Goal: Task Accomplishment & Management: Complete application form

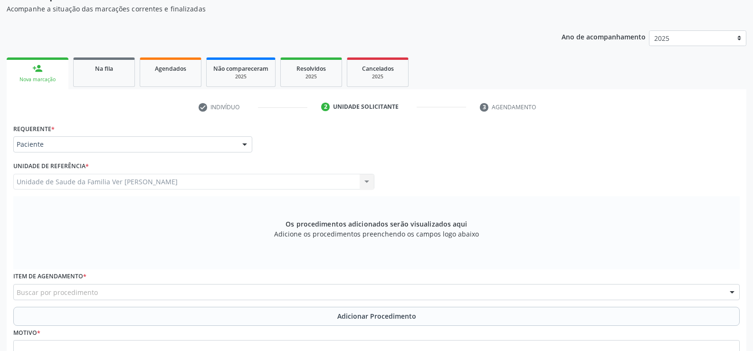
scroll to position [90, 0]
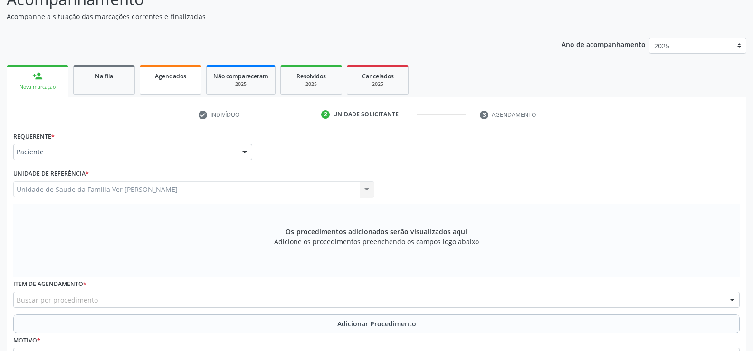
click at [185, 76] on span "Agendados" at bounding box center [170, 76] width 31 height 8
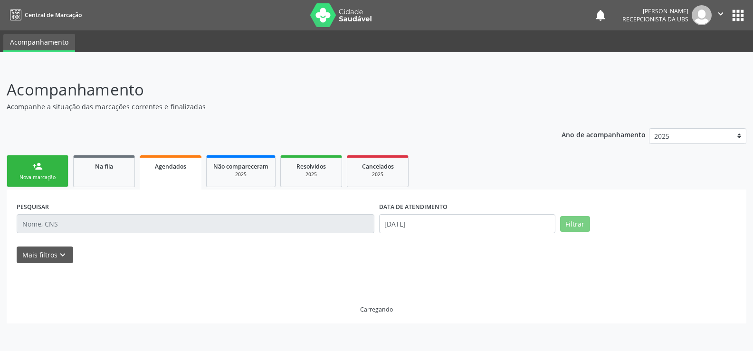
scroll to position [0, 0]
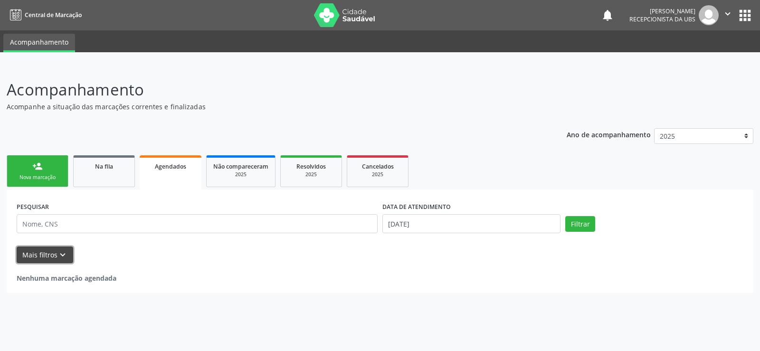
click at [59, 253] on icon "keyboard_arrow_down" at bounding box center [62, 255] width 10 height 10
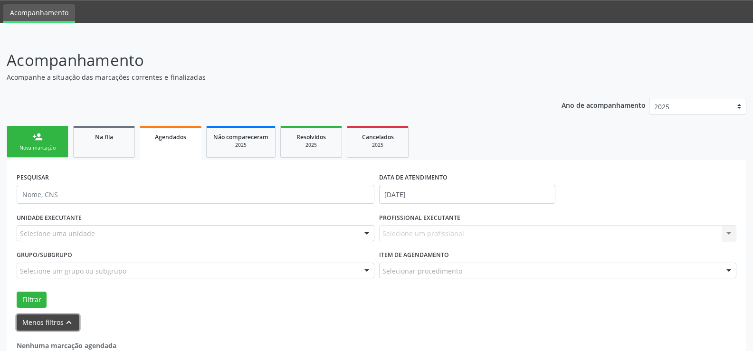
scroll to position [46, 0]
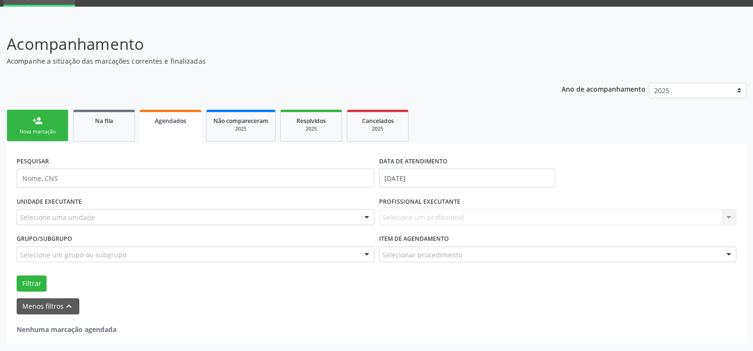
click at [368, 217] on div at bounding box center [366, 217] width 14 height 16
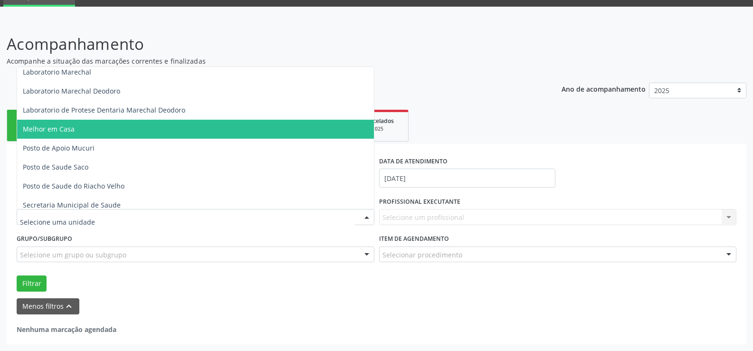
scroll to position [380, 0]
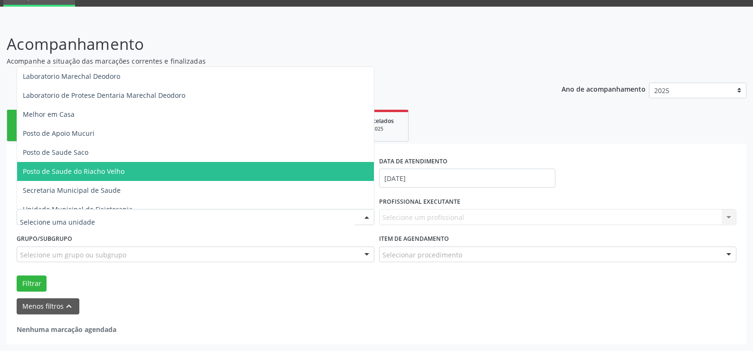
click at [197, 168] on span "Posto de Saude do Riacho Velho" at bounding box center [195, 171] width 357 height 19
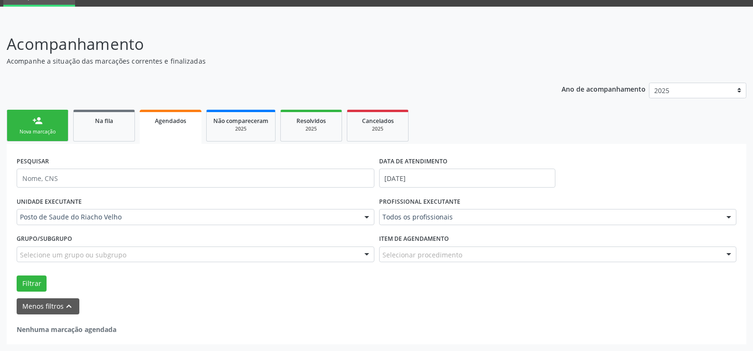
click at [367, 253] on div at bounding box center [366, 255] width 14 height 16
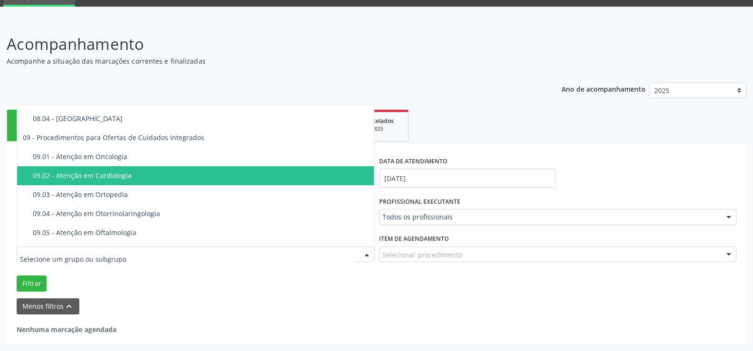
scroll to position [1302, 0]
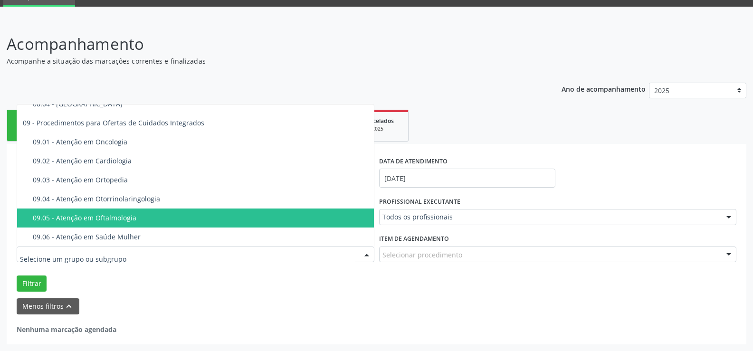
click at [217, 222] on span "09.05 - Atenção em Oftalmologia" at bounding box center [195, 217] width 357 height 19
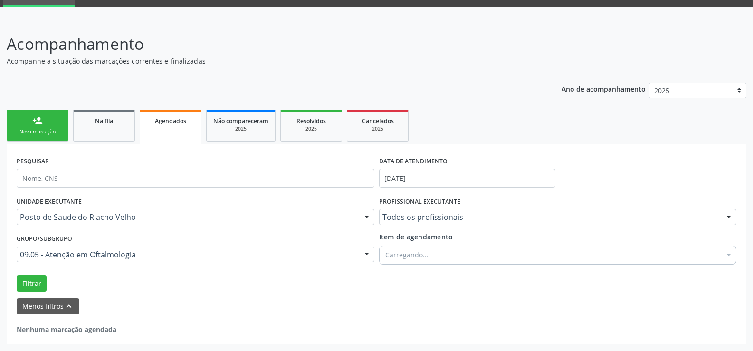
scroll to position [0, 0]
click at [34, 135] on div "Nova marcação" at bounding box center [37, 131] width 47 height 7
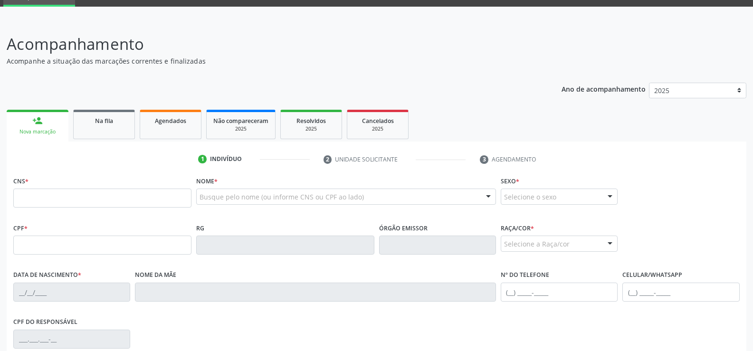
click at [35, 133] on div "Nova marcação" at bounding box center [37, 131] width 48 height 7
